Goal: Information Seeking & Learning: Find specific page/section

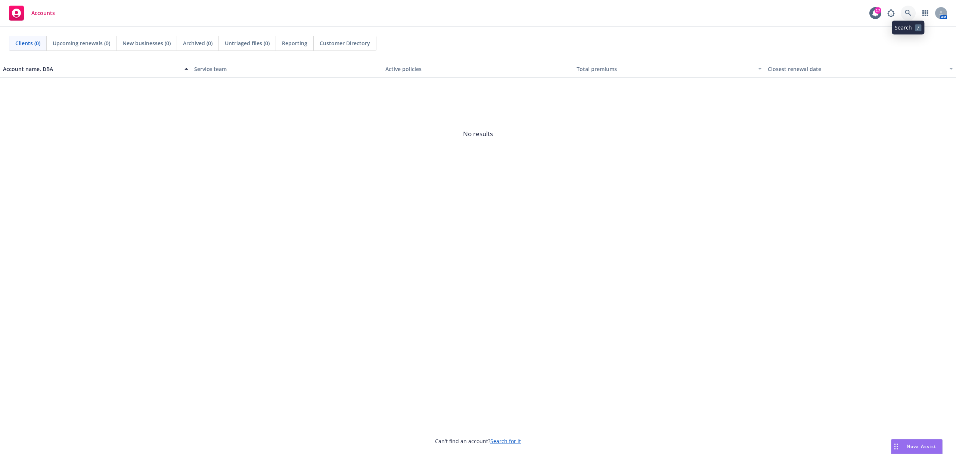
click at [906, 11] on icon at bounding box center [908, 13] width 6 height 6
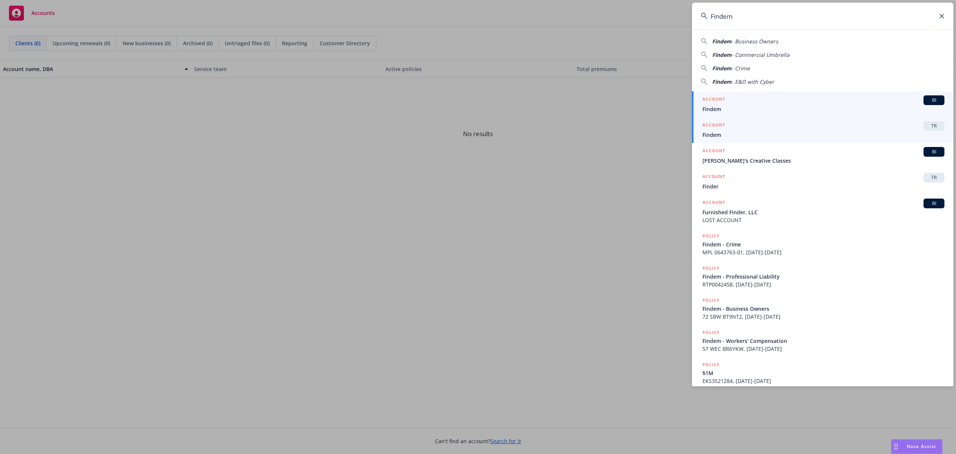
type input "Findem"
click at [720, 134] on span "Findem" at bounding box center [824, 135] width 242 height 8
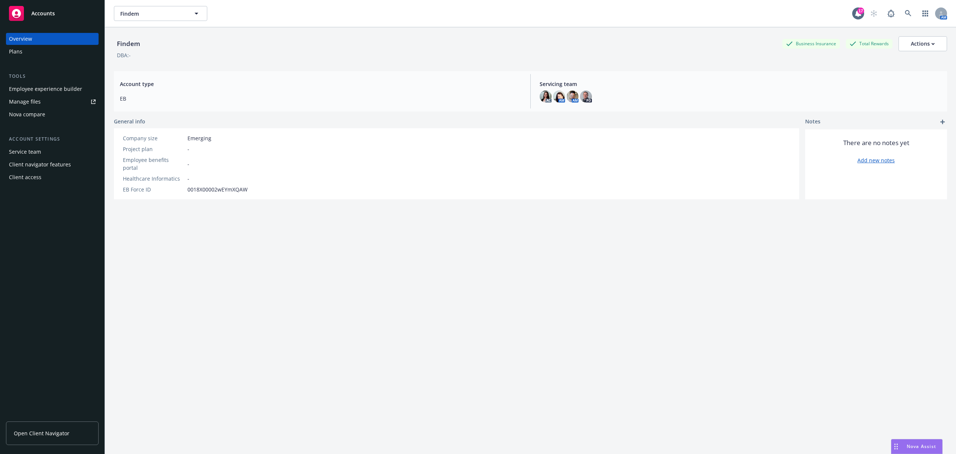
click at [36, 51] on div "Plans" at bounding box center [52, 52] width 87 height 12
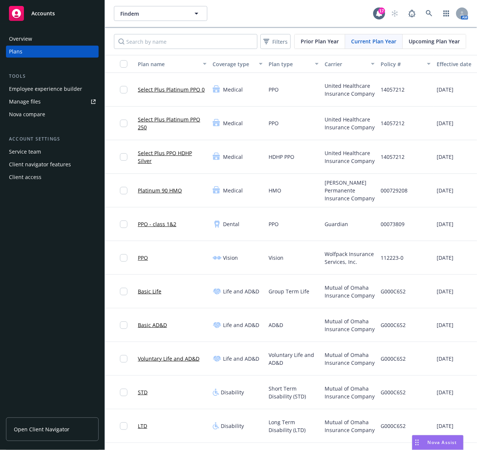
click at [58, 241] on div "Overview Plans Tools Employee experience builder Manage files Nova compare Acco…" at bounding box center [52, 237] width 105 height 426
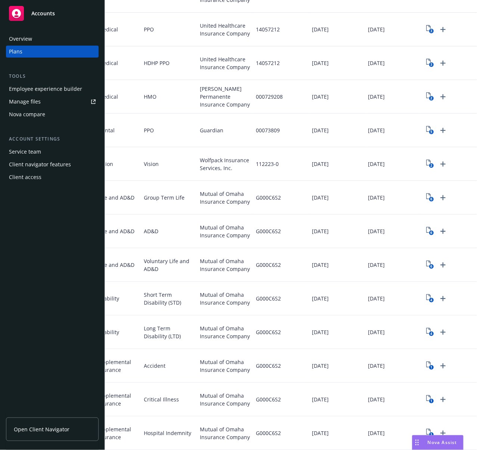
scroll to position [0, 132]
click at [426, 193] on icon "6" at bounding box center [430, 197] width 8 height 9
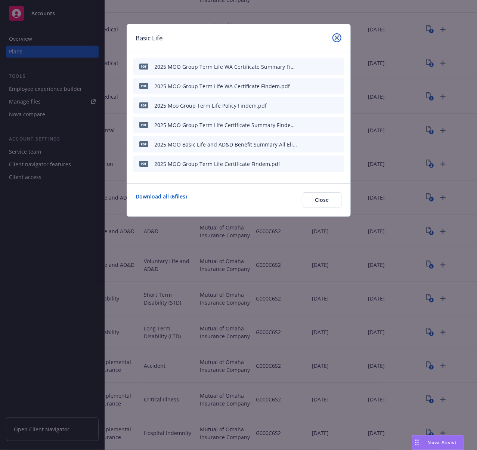
click at [335, 38] on icon "close" at bounding box center [337, 37] width 4 height 4
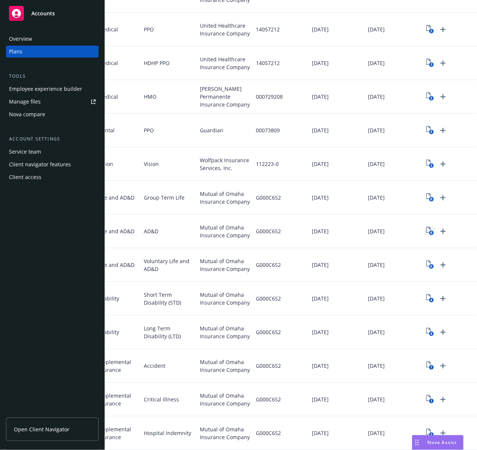
click at [426, 227] on icon "6" at bounding box center [430, 231] width 8 height 9
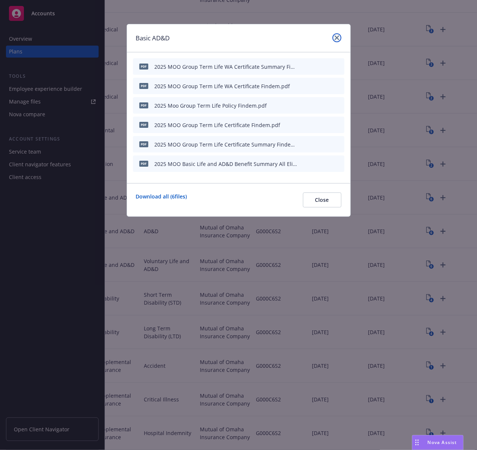
click at [335, 39] on icon "close" at bounding box center [337, 37] width 4 height 4
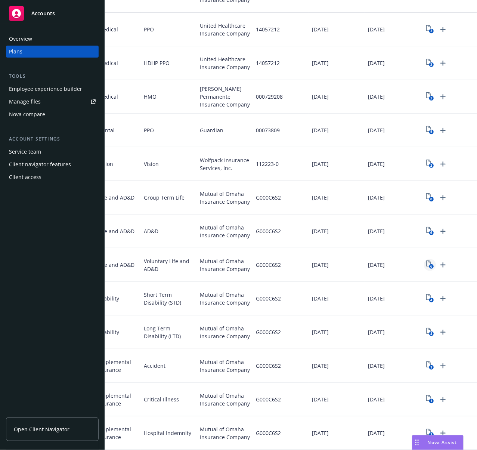
click at [426, 260] on icon "6" at bounding box center [430, 264] width 8 height 9
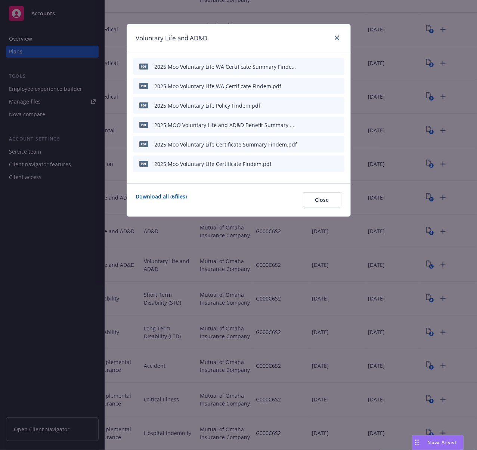
click at [330, 35] on div at bounding box center [336, 38] width 12 height 10
click at [335, 38] on icon "close" at bounding box center [337, 37] width 4 height 4
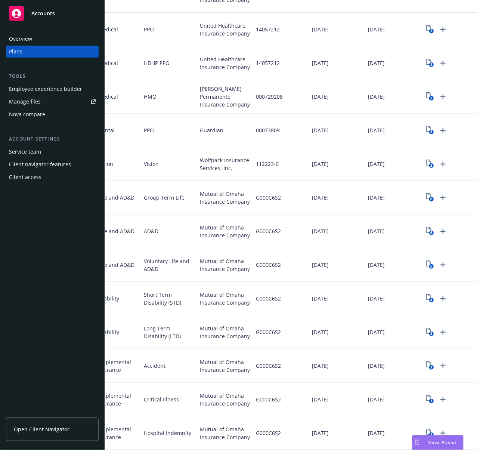
scroll to position [102, 0]
click at [426, 294] on icon "4" at bounding box center [430, 298] width 8 height 9
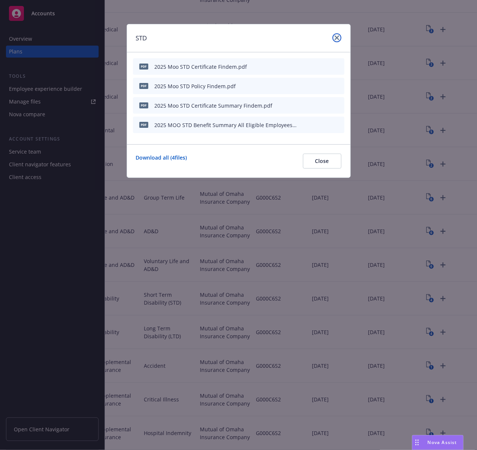
click at [340, 39] on link "close" at bounding box center [337, 37] width 9 height 9
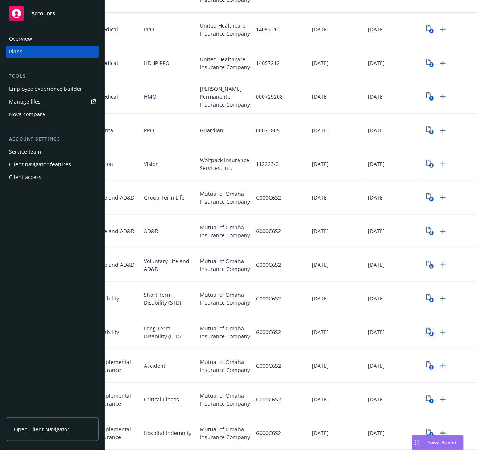
click at [427, 326] on link "4" at bounding box center [430, 332] width 12 height 12
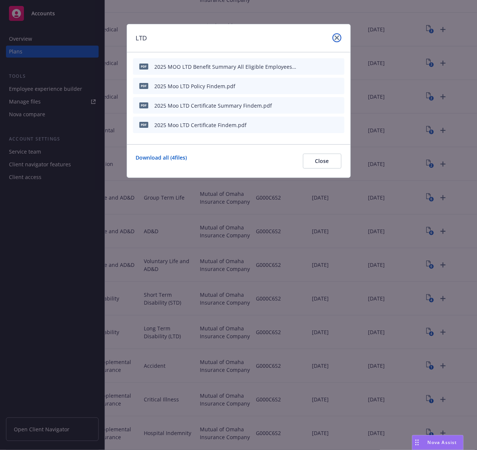
click at [338, 37] on icon "close" at bounding box center [337, 37] width 4 height 4
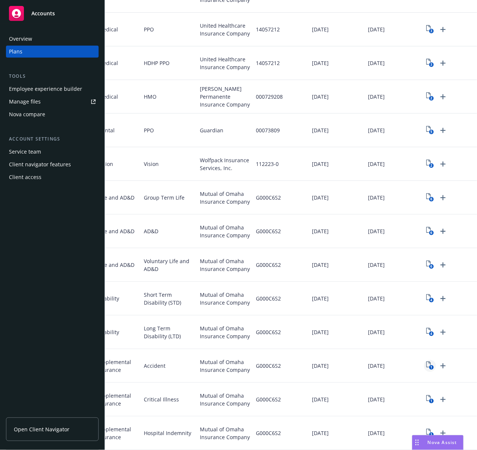
click at [426, 361] on icon "View Plan Documents" at bounding box center [428, 364] width 4 height 6
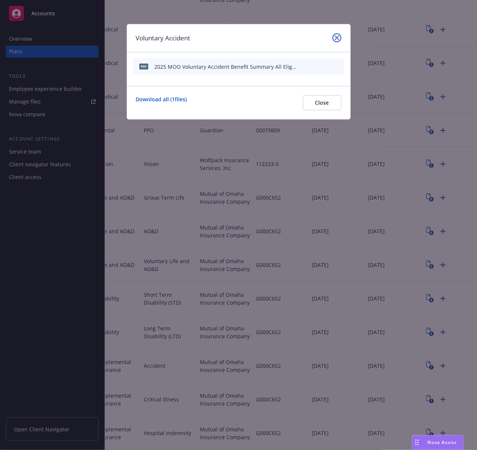
click at [336, 39] on icon "close" at bounding box center [337, 37] width 4 height 4
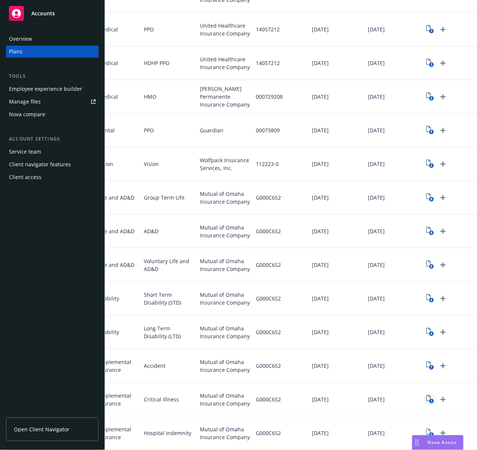
click at [426, 395] on icon "View Plan Documents" at bounding box center [428, 398] width 4 height 6
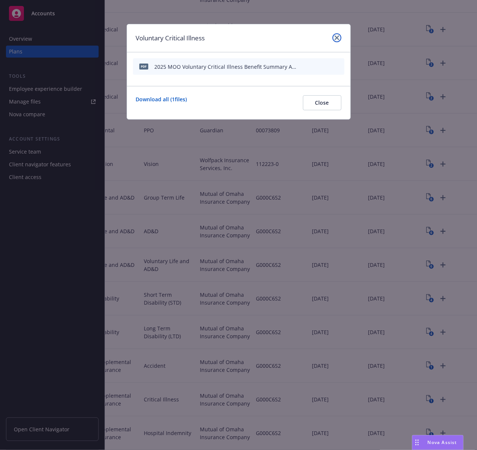
click at [334, 39] on link "close" at bounding box center [337, 37] width 9 height 9
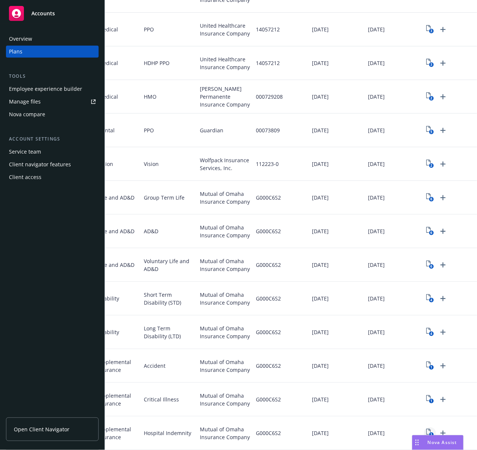
click at [429, 432] on rect "View Plan Documents" at bounding box center [431, 434] width 5 height 5
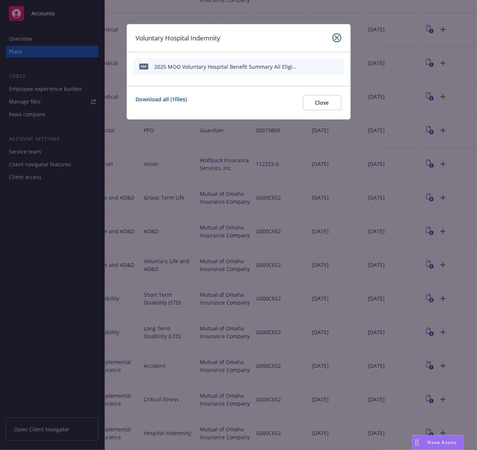
click at [335, 40] on icon "close" at bounding box center [337, 37] width 4 height 4
